Goal: Transaction & Acquisition: Download file/media

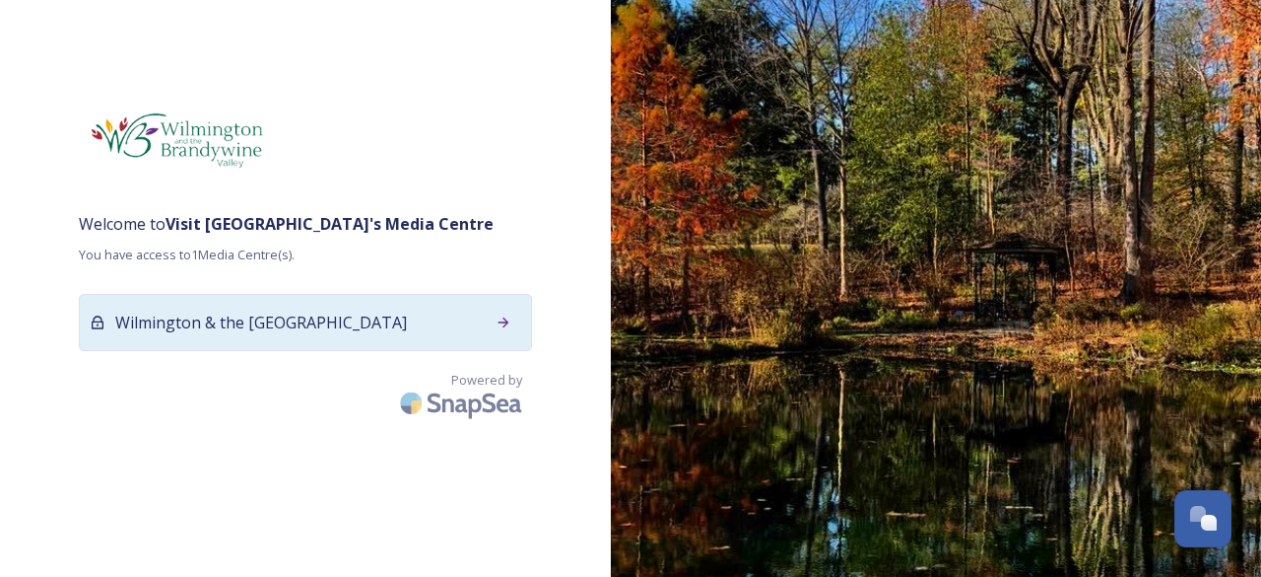
click at [503, 330] on icon at bounding box center [504, 322] width 16 height 16
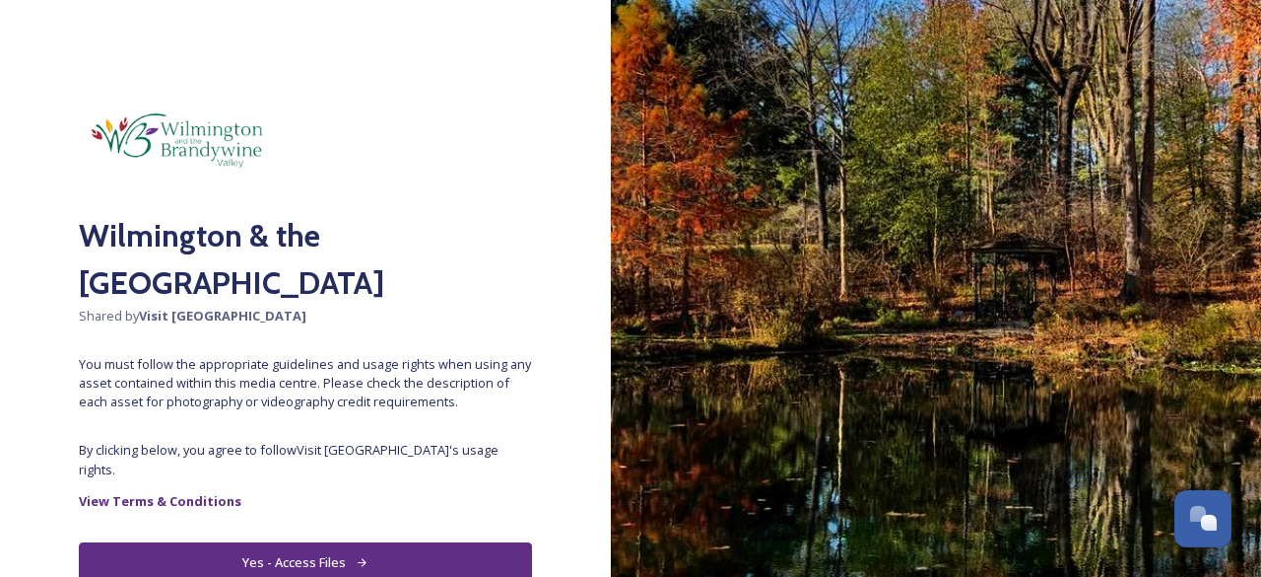
click at [344, 542] on button "Yes - Access Files" at bounding box center [305, 562] width 453 height 40
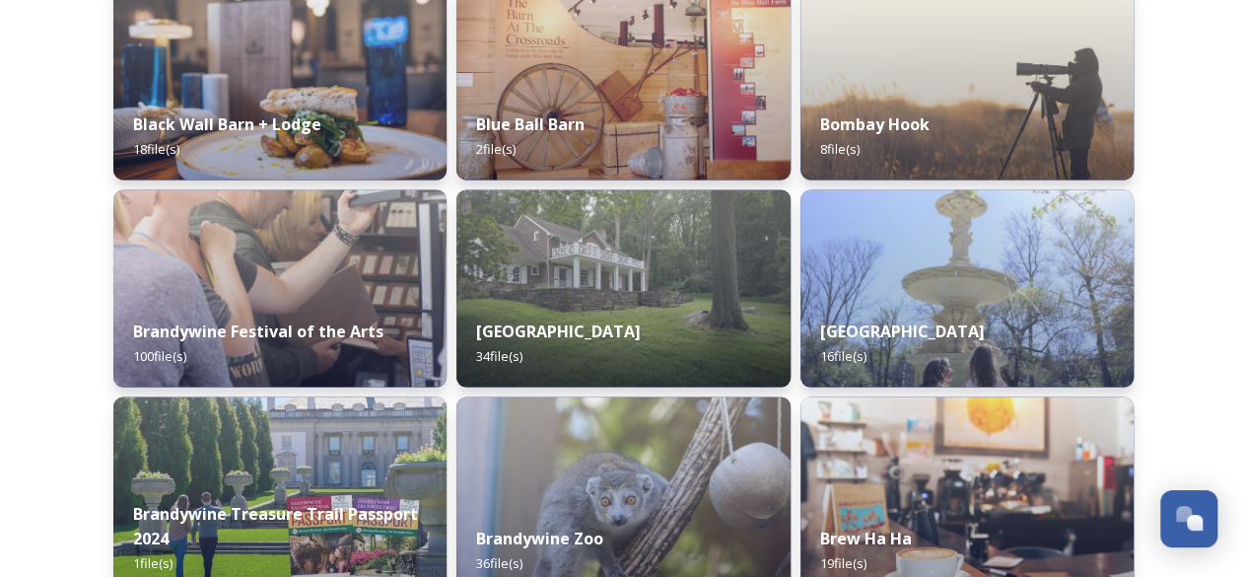
scroll to position [1797, 0]
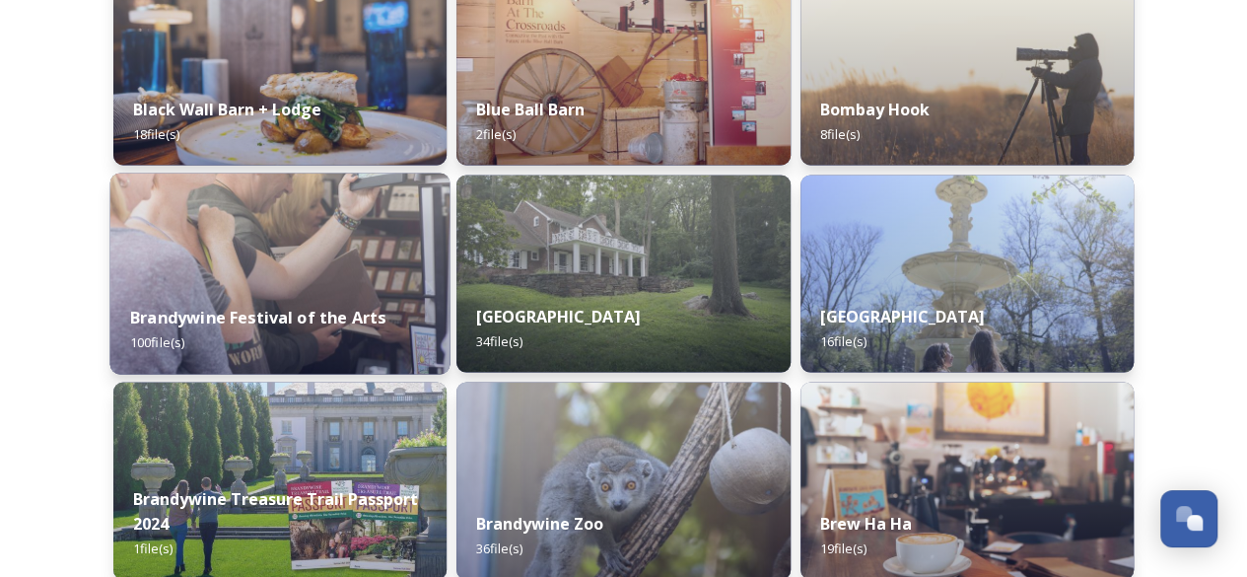
click at [283, 245] on img at bounding box center [280, 272] width 340 height 201
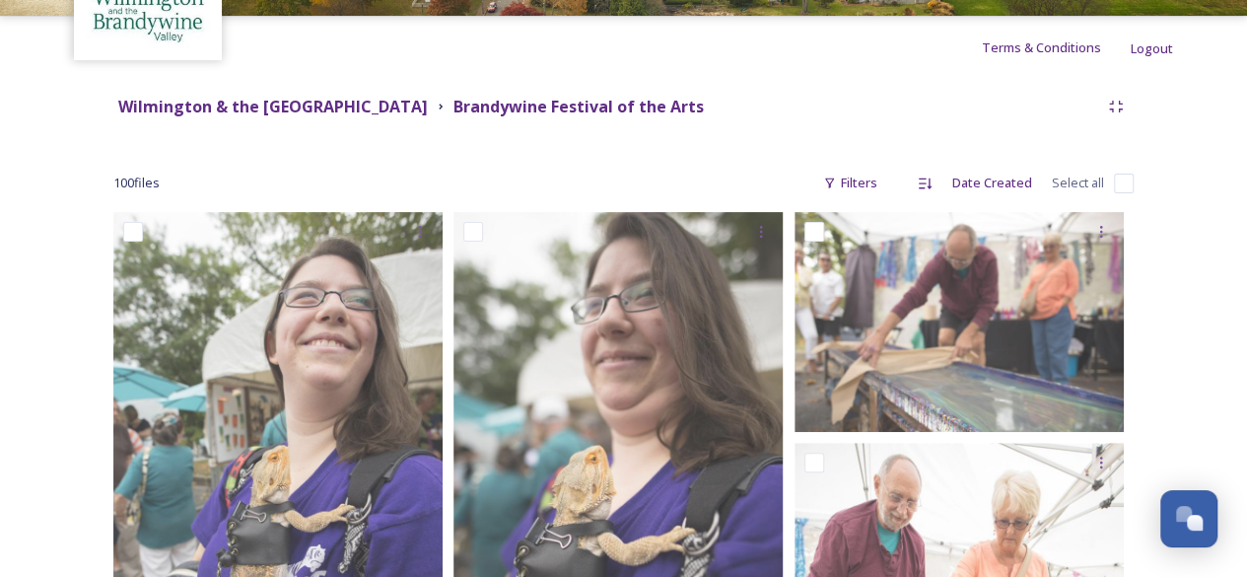
scroll to position [297, 0]
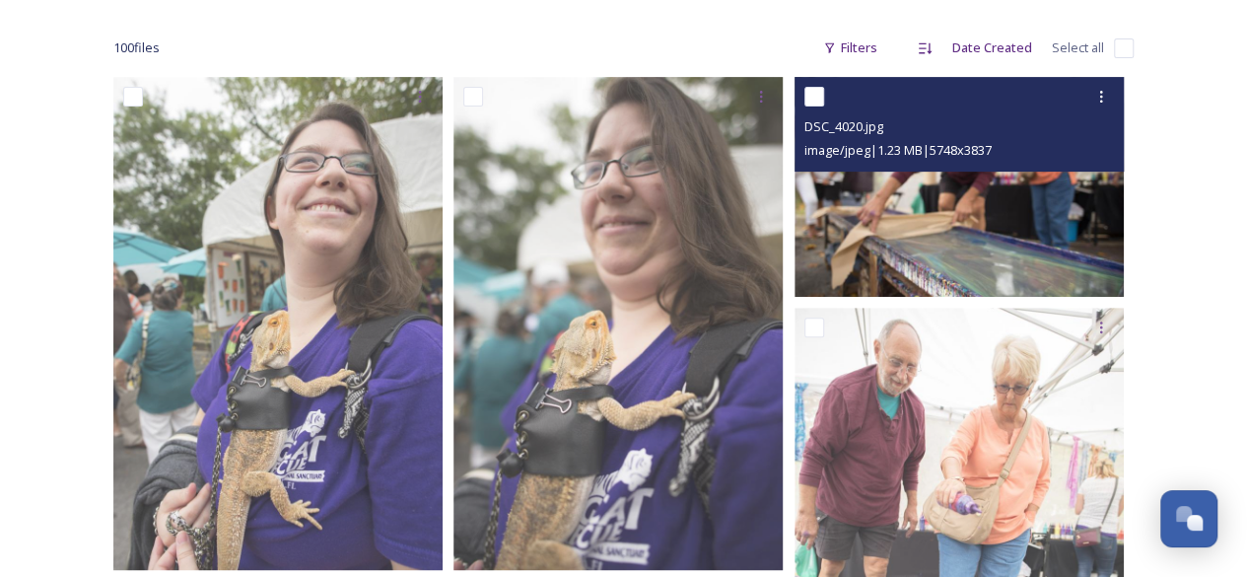
click at [955, 197] on img at bounding box center [958, 187] width 329 height 220
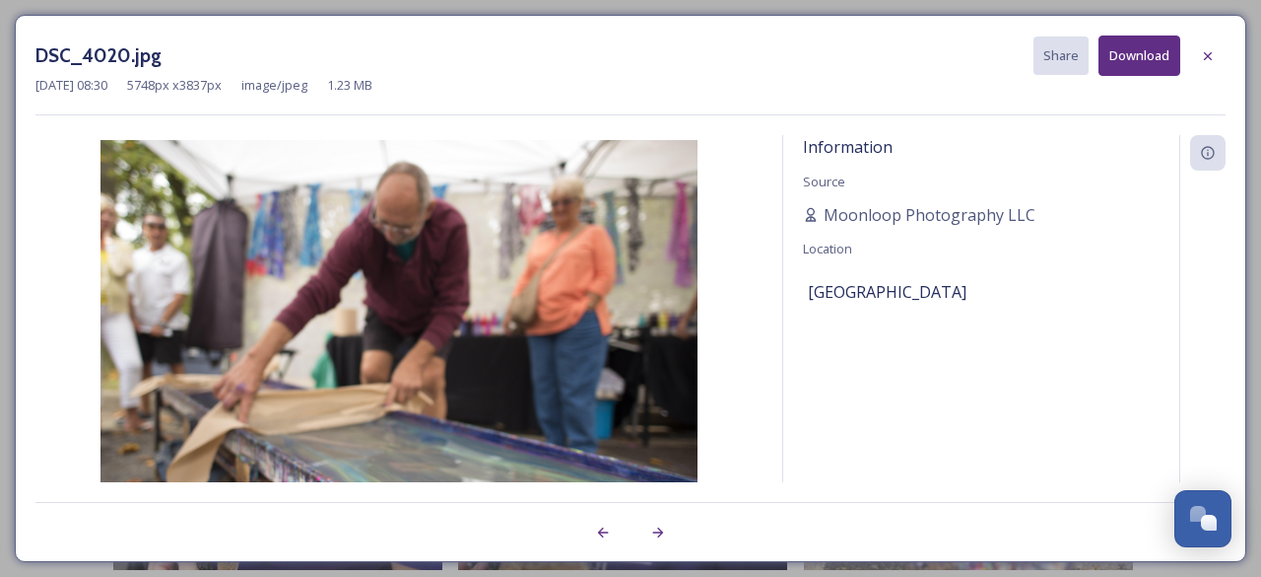
click at [1125, 63] on button "Download" at bounding box center [1140, 55] width 82 height 40
click at [1207, 58] on icon at bounding box center [1208, 56] width 16 height 16
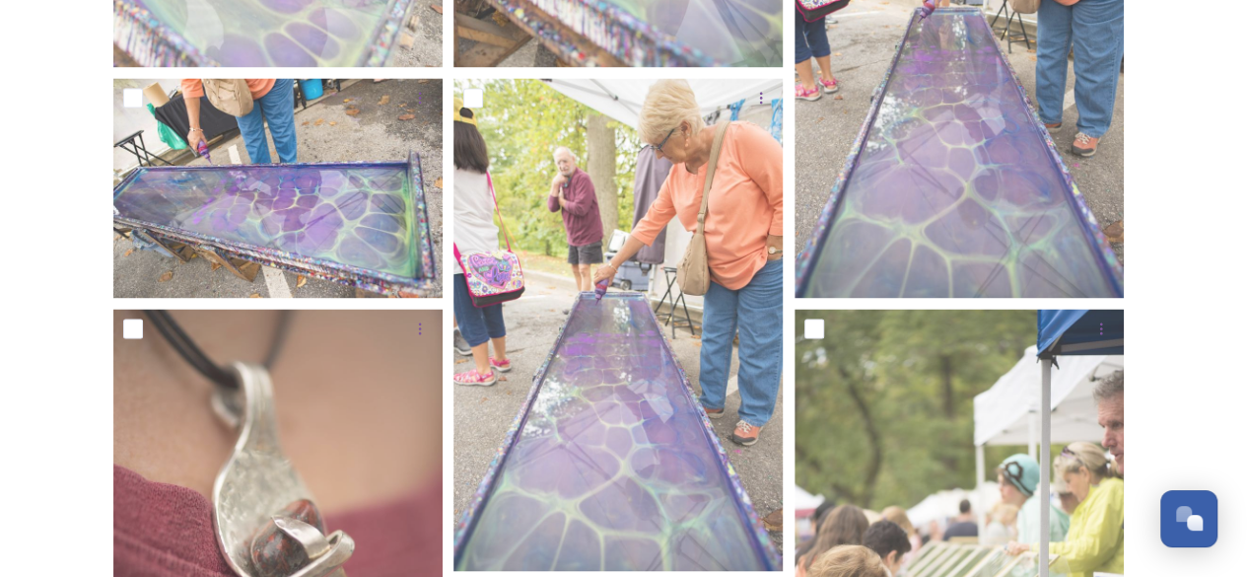
scroll to position [1610, 0]
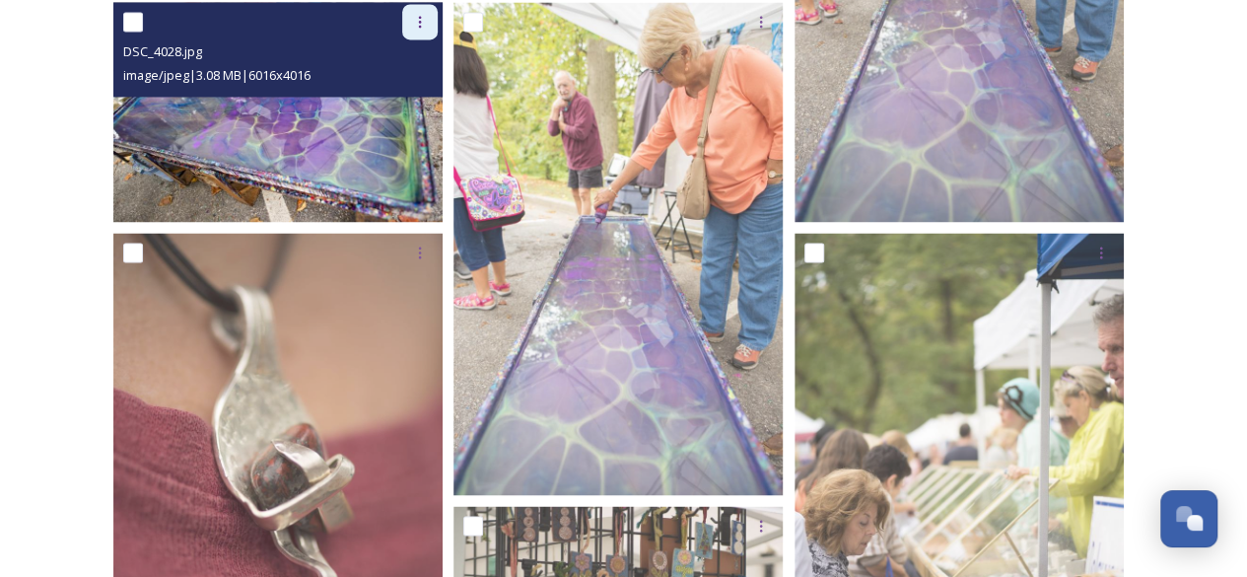
click at [416, 18] on icon at bounding box center [420, 22] width 16 height 16
click at [408, 91] on div "Download" at bounding box center [397, 103] width 80 height 38
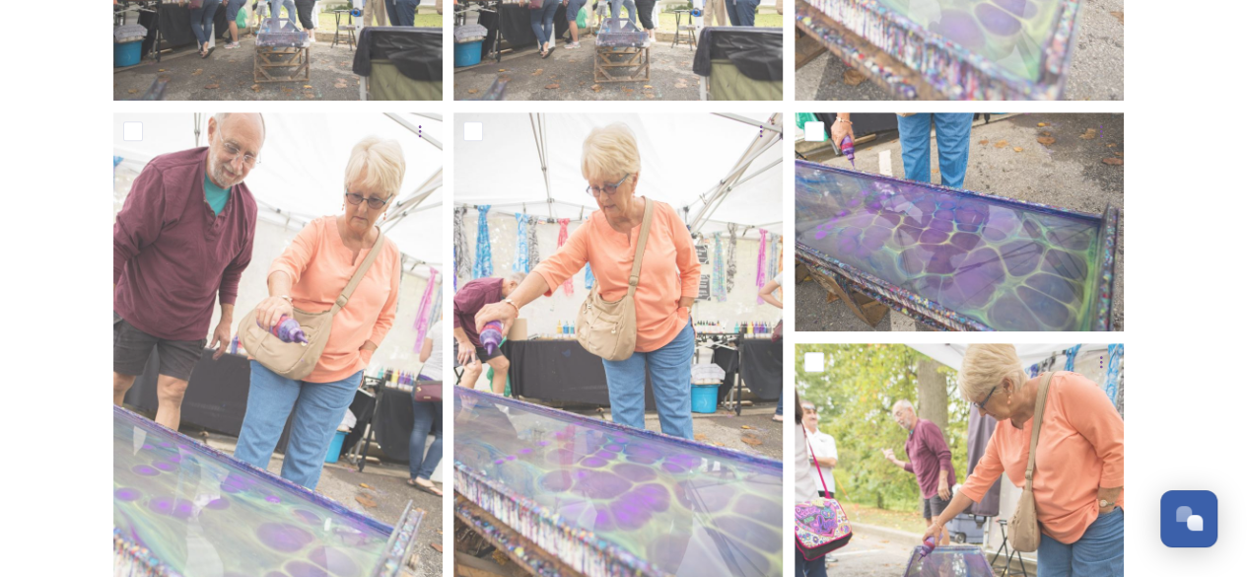
scroll to position [1027, 0]
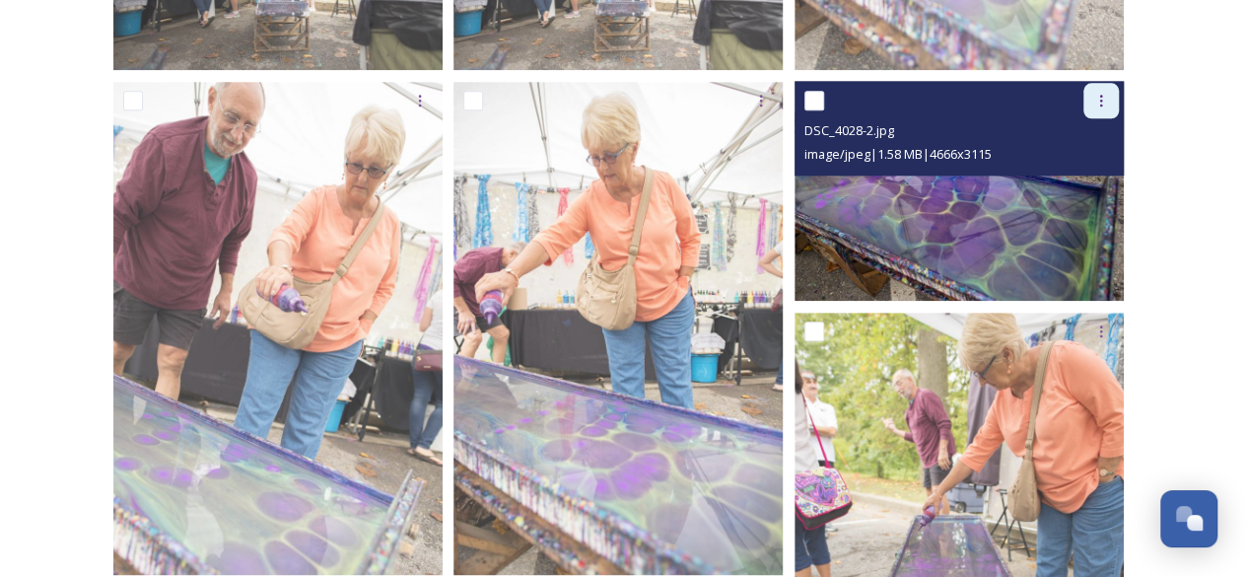
click at [1090, 105] on div at bounding box center [1100, 100] width 35 height 35
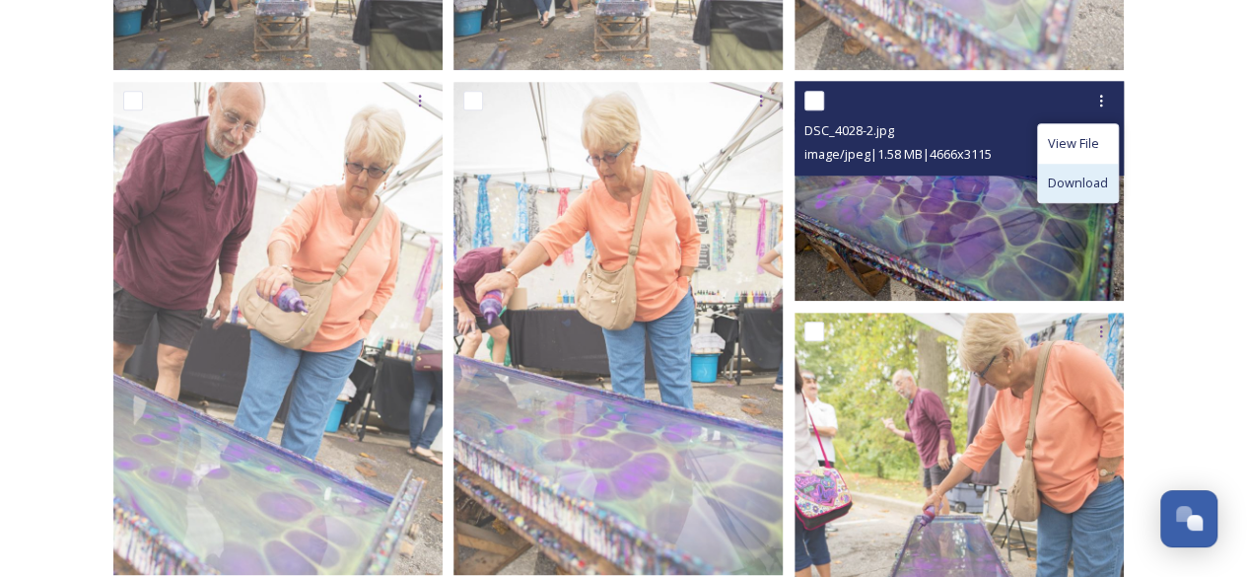
click at [1064, 179] on span "Download" at bounding box center [1078, 182] width 60 height 19
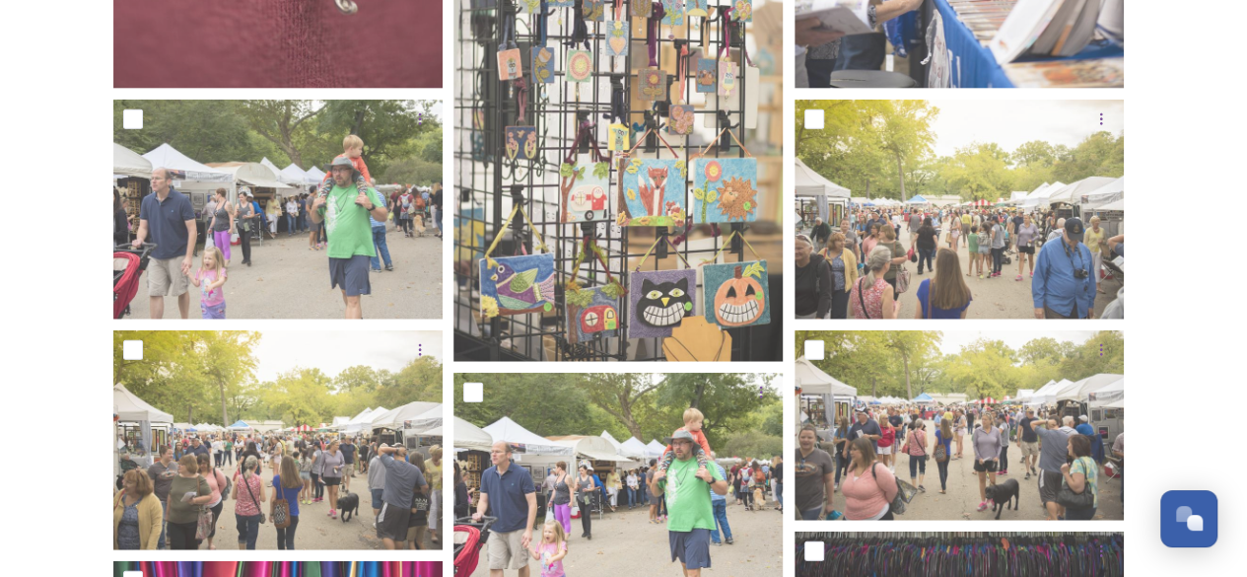
scroll to position [2308, 0]
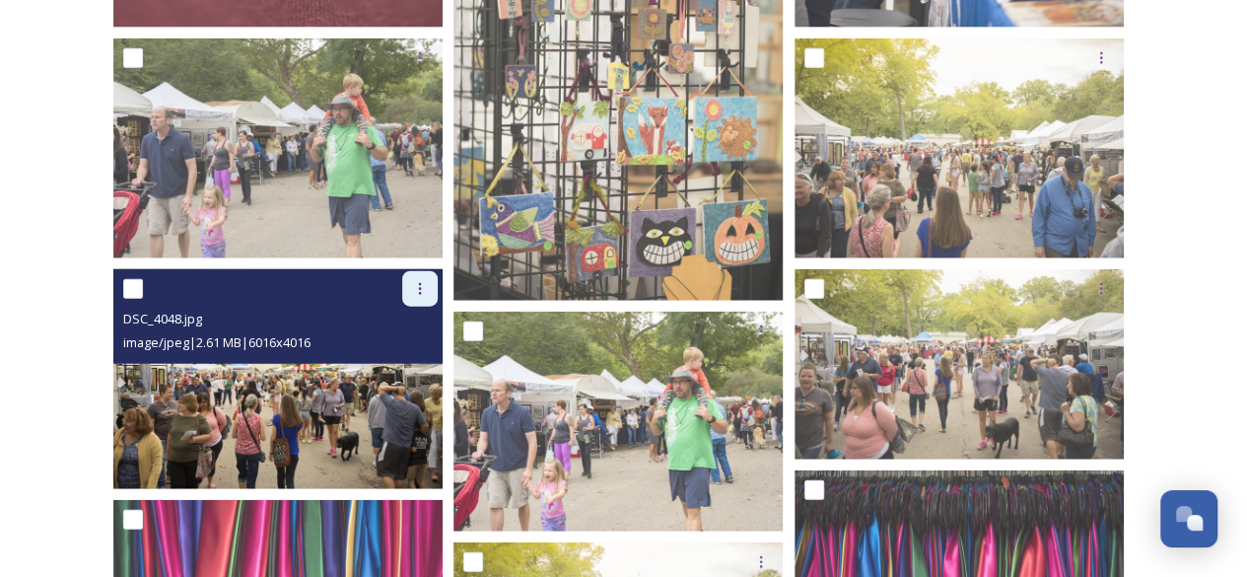
click at [415, 287] on icon at bounding box center [420, 289] width 16 height 16
click at [411, 368] on span "Download" at bounding box center [397, 370] width 60 height 19
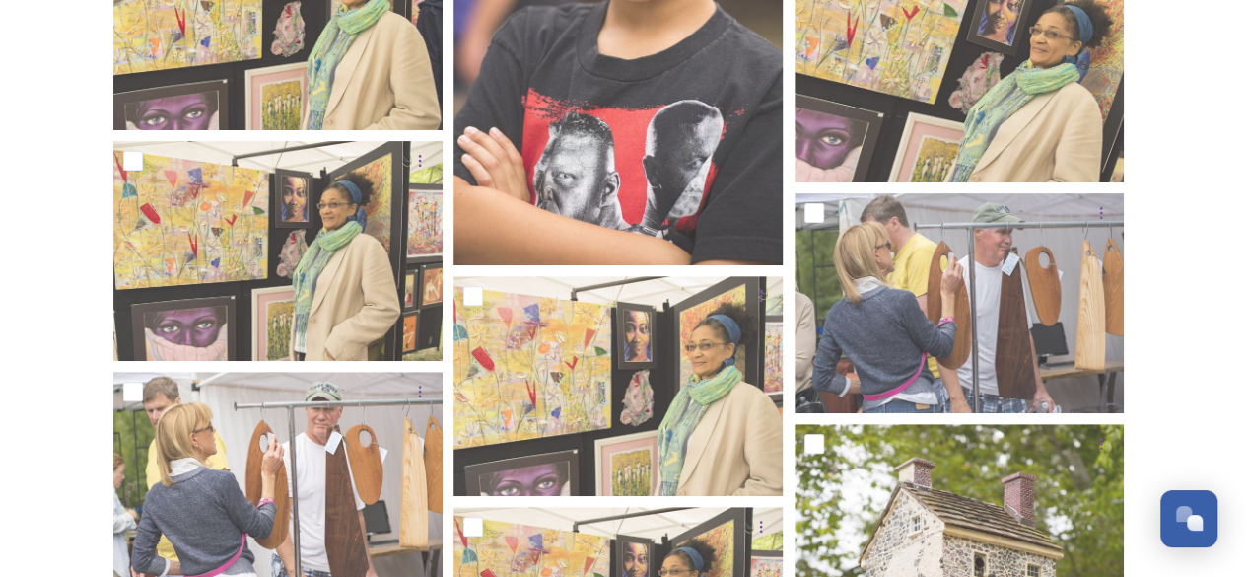
scroll to position [7897, 0]
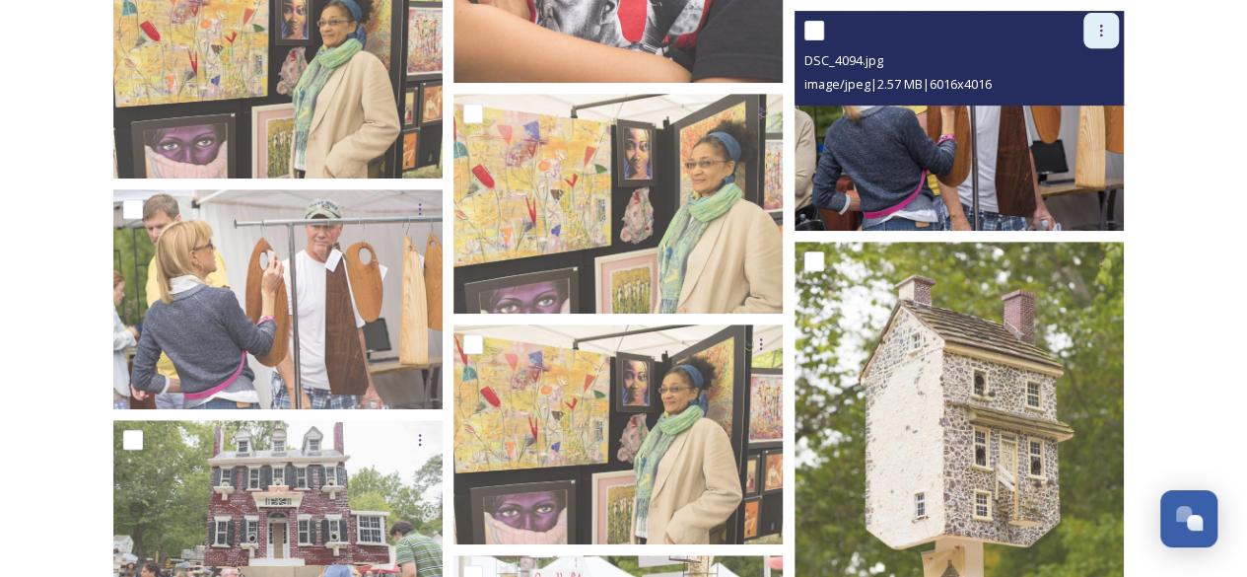
click at [1105, 29] on icon at bounding box center [1101, 31] width 16 height 16
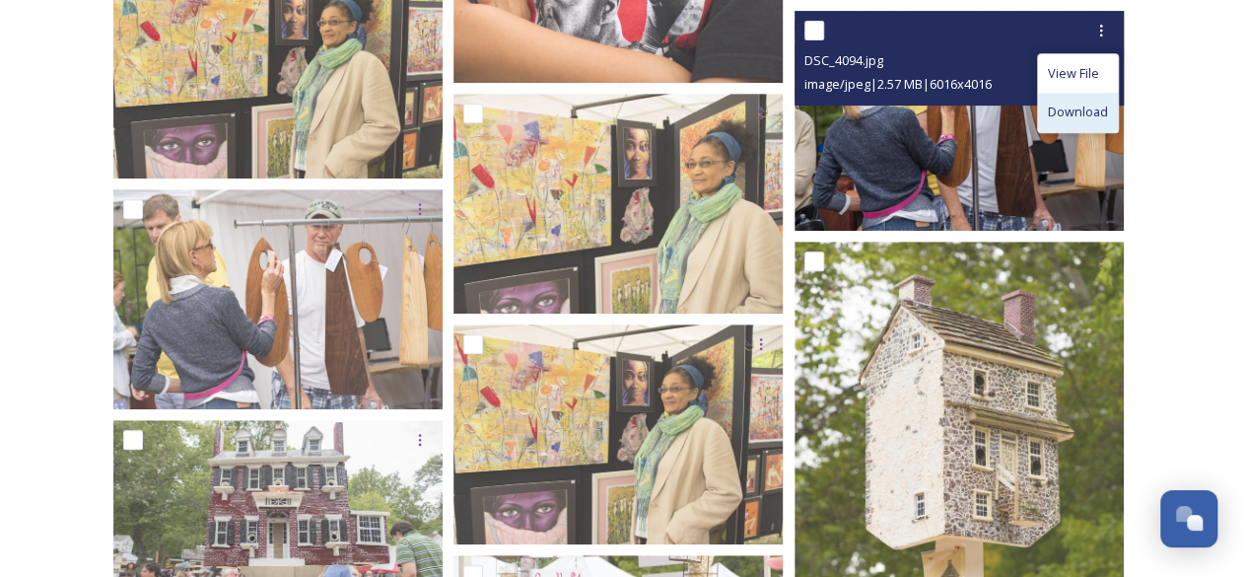
click at [1077, 112] on span "Download" at bounding box center [1078, 111] width 60 height 19
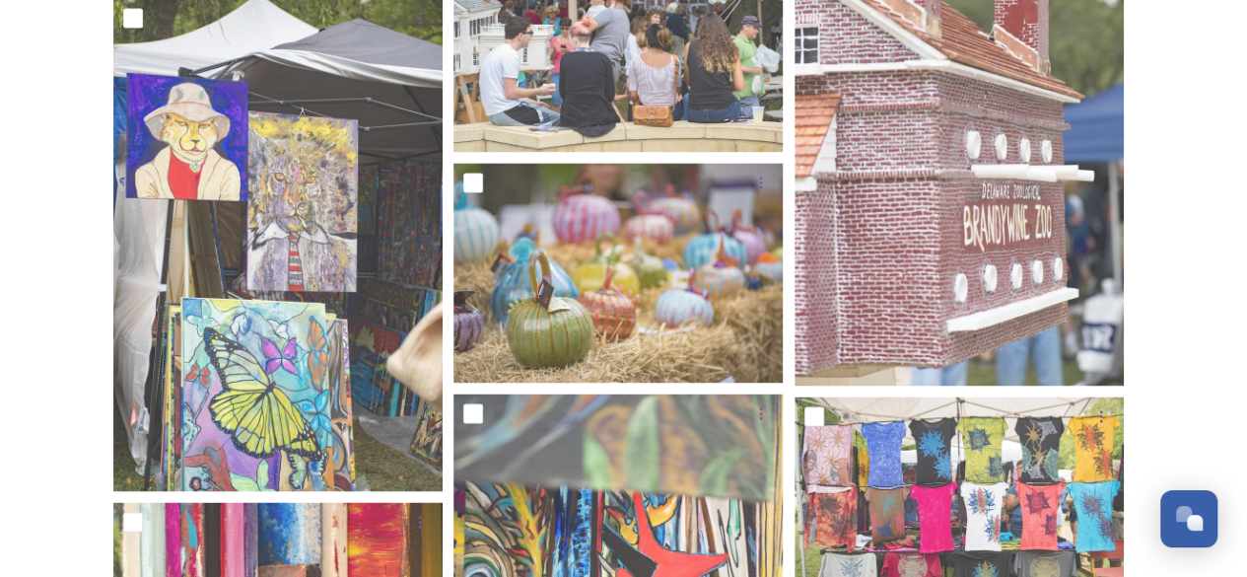
scroll to position [9026, 0]
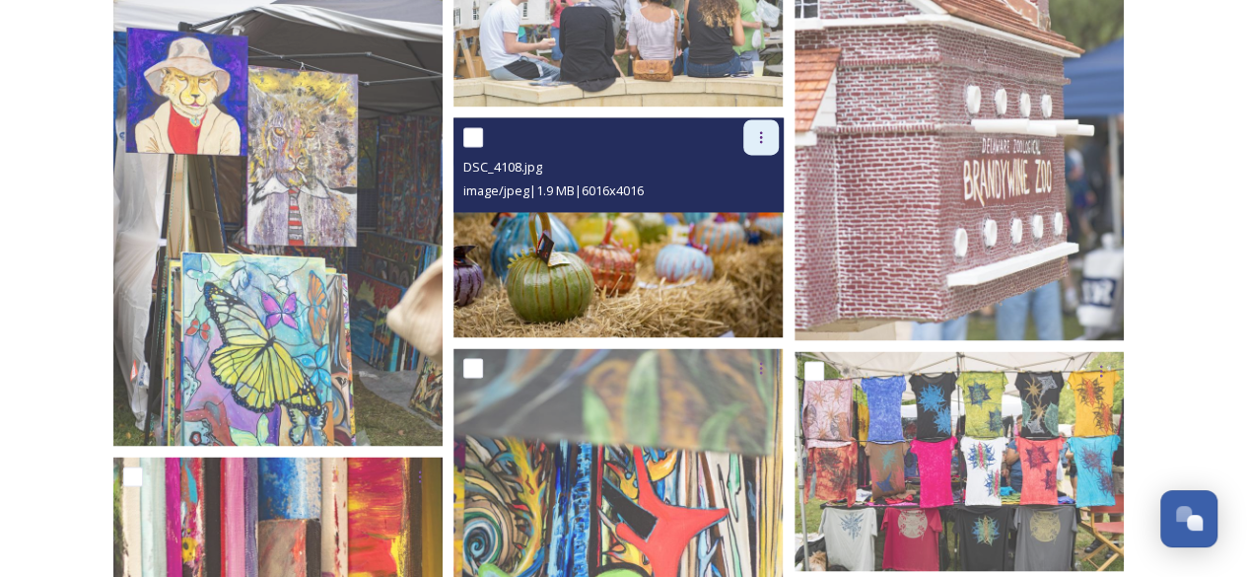
click at [757, 141] on icon at bounding box center [761, 137] width 16 height 16
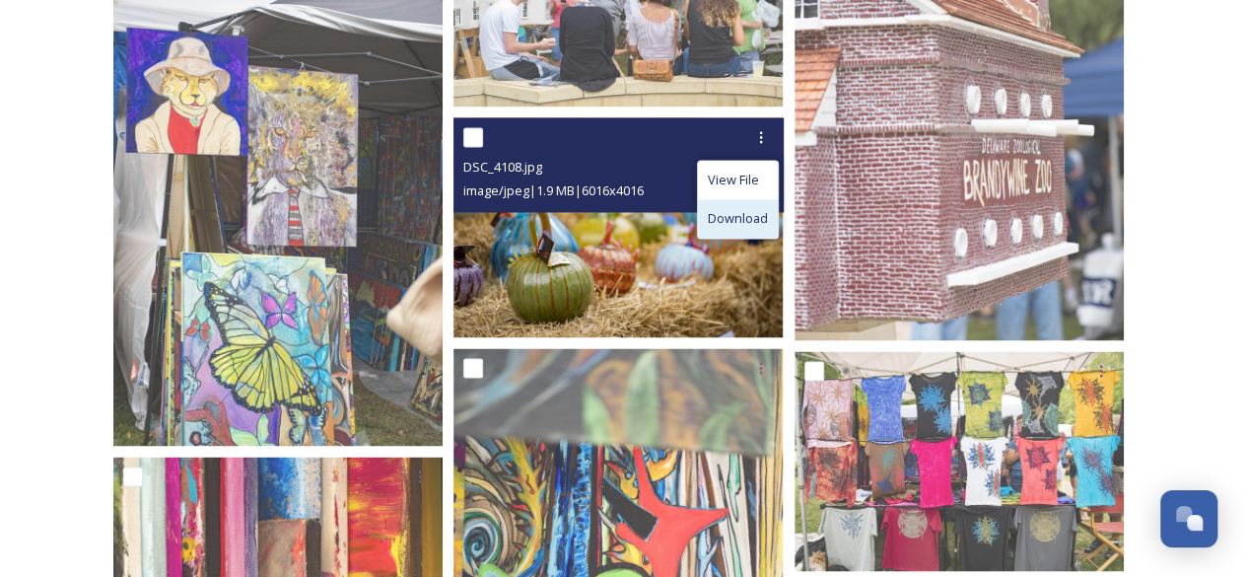
click at [767, 225] on span "Download" at bounding box center [738, 218] width 60 height 19
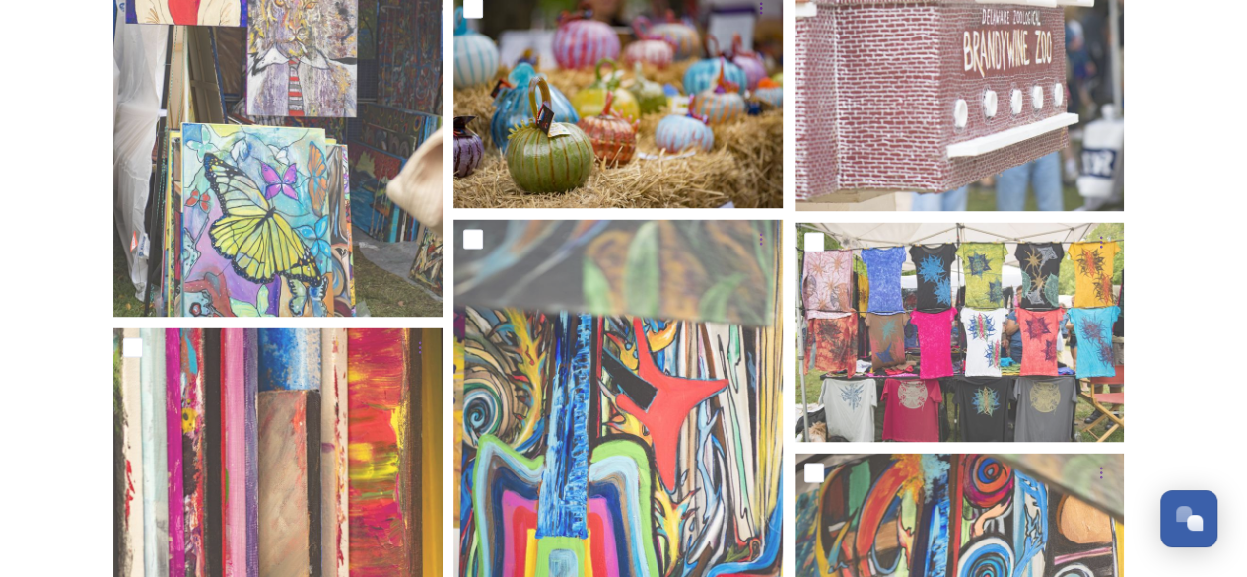
scroll to position [9139, 0]
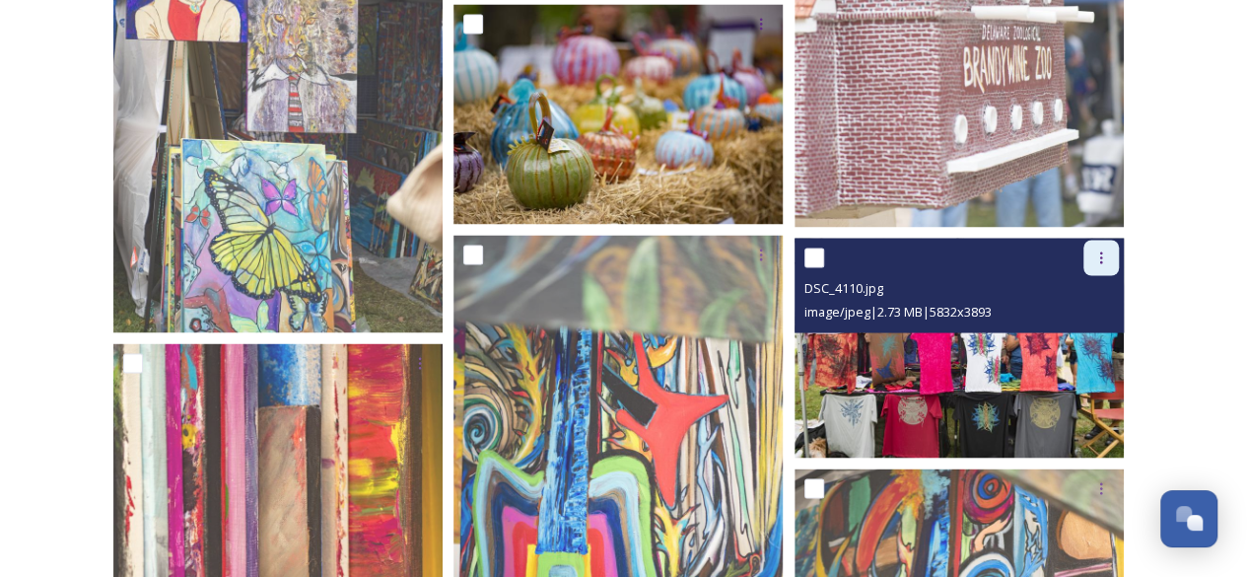
click at [1095, 253] on icon at bounding box center [1101, 257] width 16 height 16
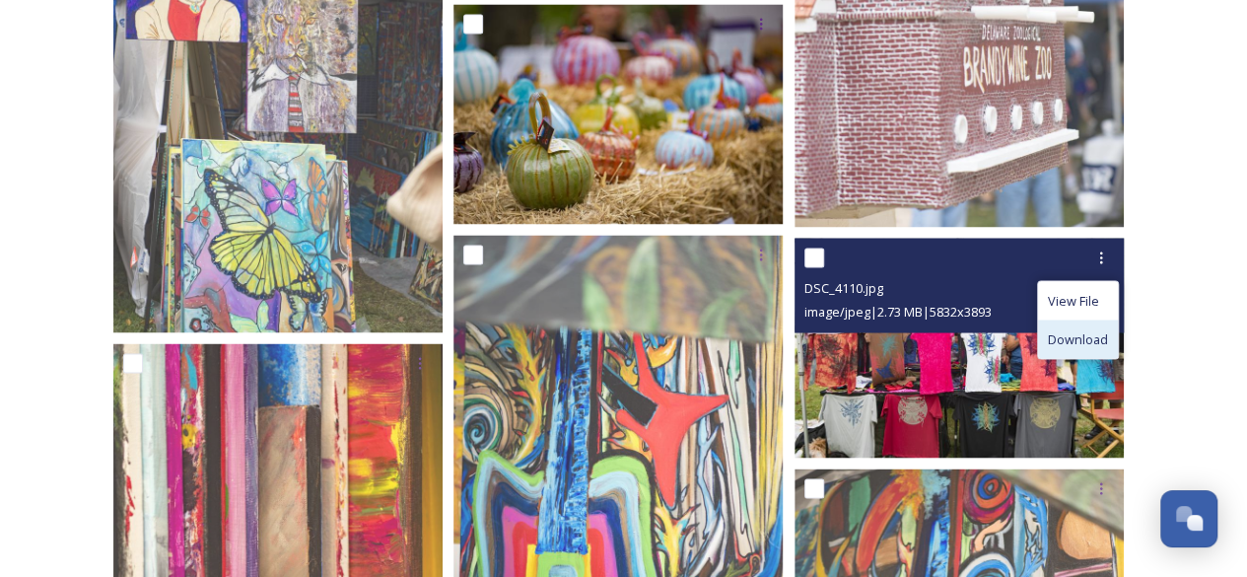
click at [1070, 332] on span "Download" at bounding box center [1078, 338] width 60 height 19
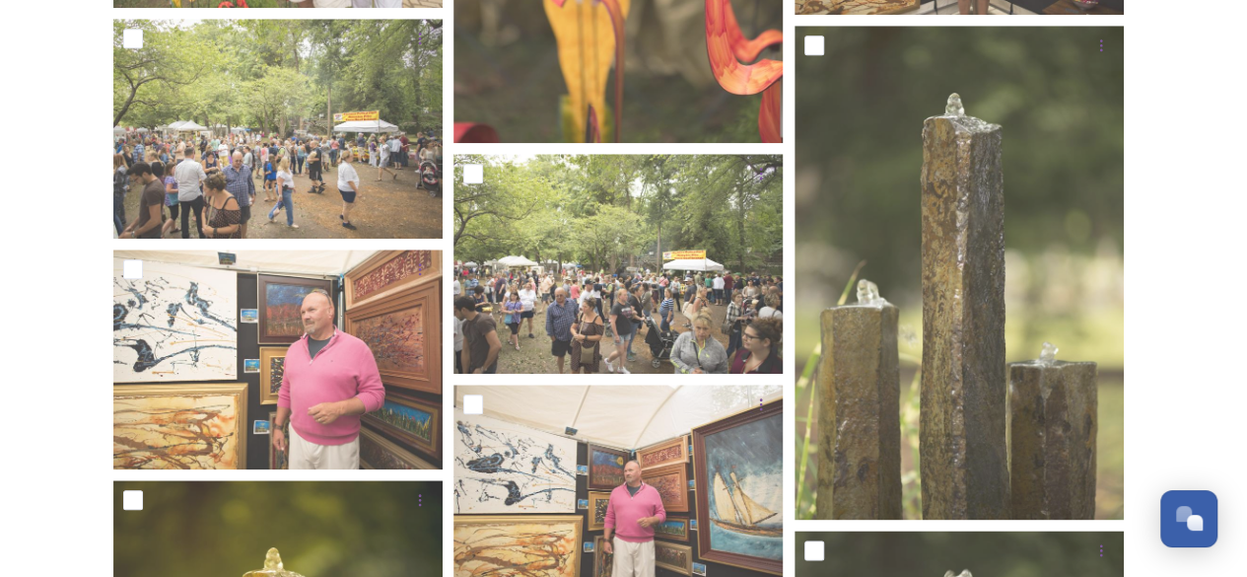
scroll to position [4644, 0]
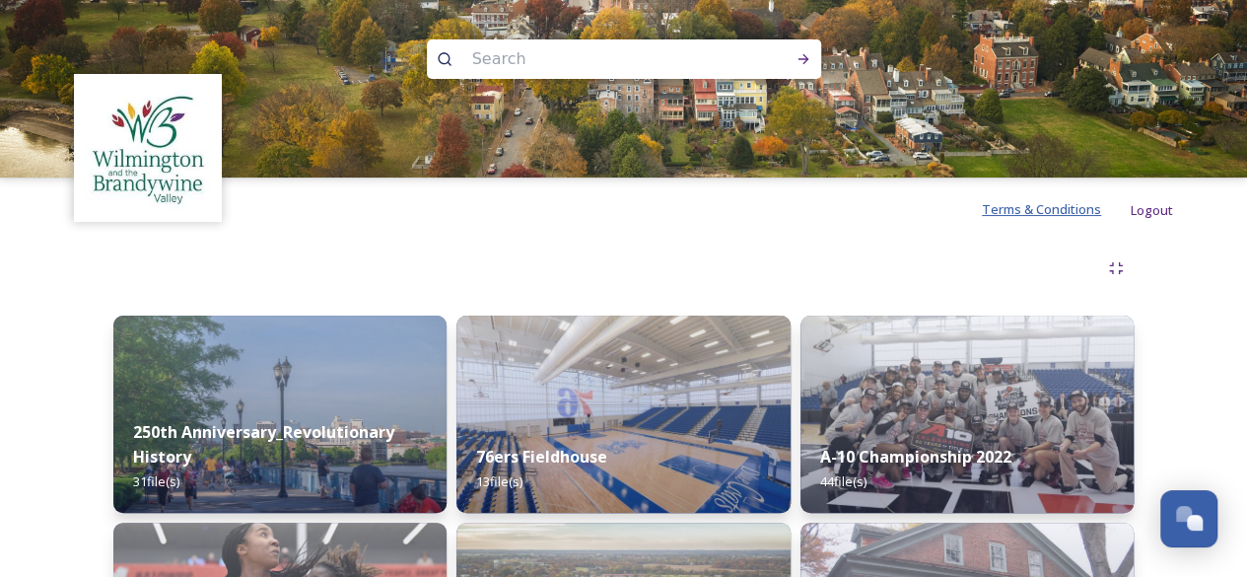
click at [1062, 211] on span "Terms & Conditions" at bounding box center [1041, 209] width 119 height 18
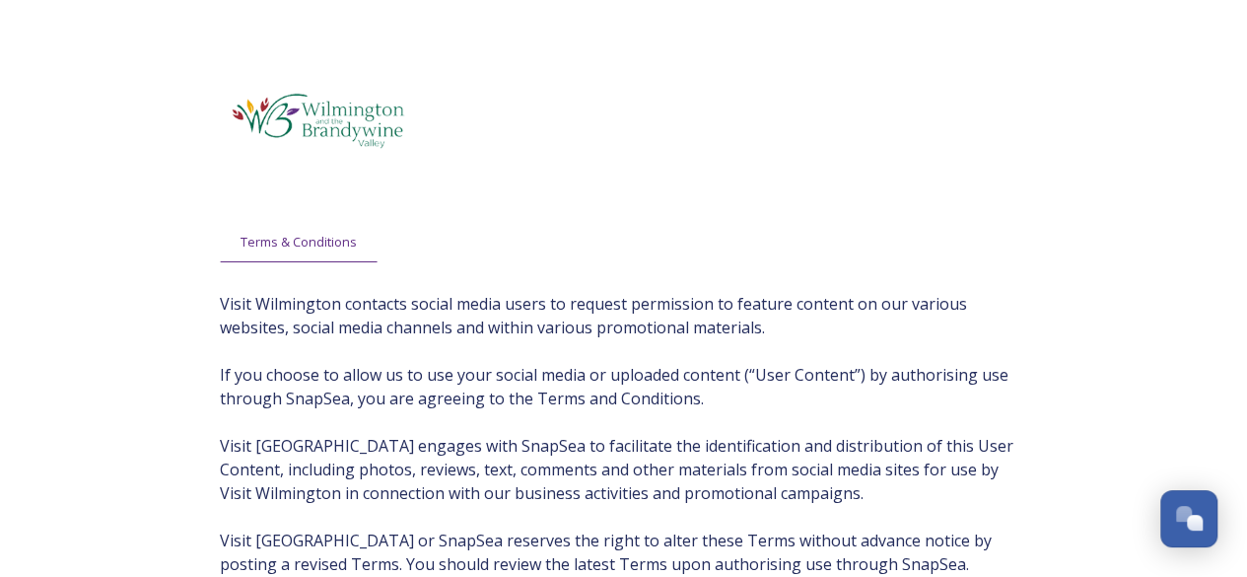
drag, startPoint x: 1240, startPoint y: 135, endPoint x: 1233, endPoint y: 190, distance: 55.6
click at [1233, 190] on div "Terms & Conditions Visit Wilmington contacts social media users to request perm…" at bounding box center [623, 350] width 1247 height 700
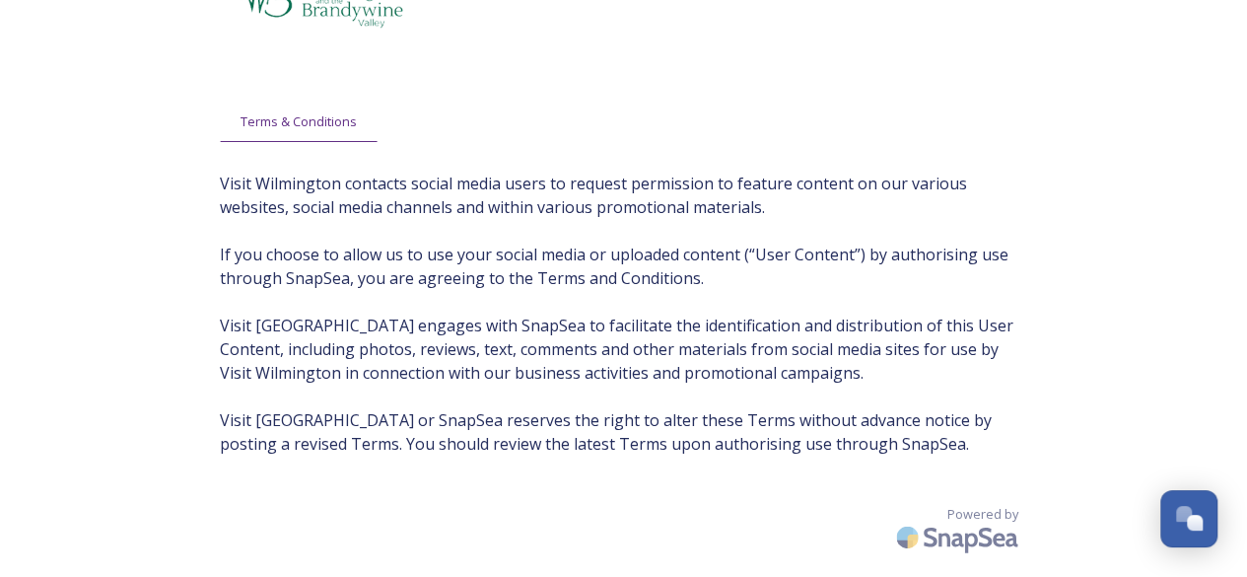
scroll to position [122, 0]
